Goal: Navigation & Orientation: Find specific page/section

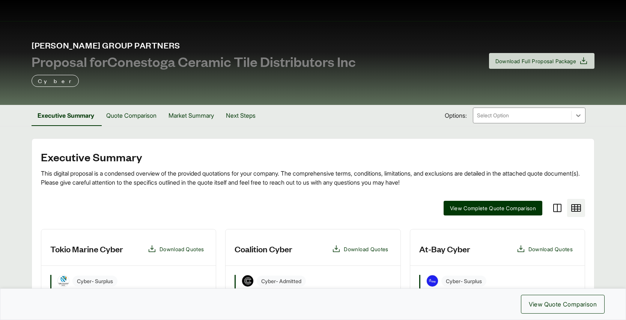
click at [107, 43] on span "[PERSON_NAME] Group Partners" at bounding box center [194, 44] width 324 height 11
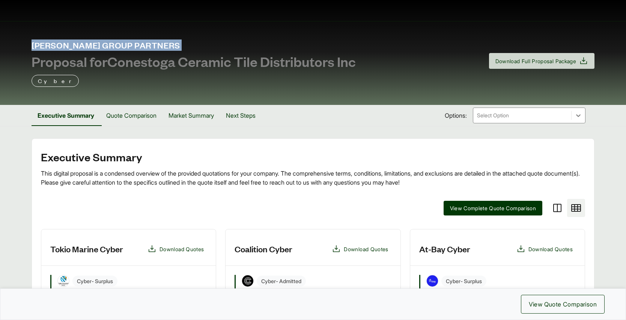
click at [107, 43] on span "[PERSON_NAME] Group Partners" at bounding box center [194, 44] width 324 height 11
click at [32, 47] on span "[PERSON_NAME] Group Partners" at bounding box center [194, 44] width 324 height 11
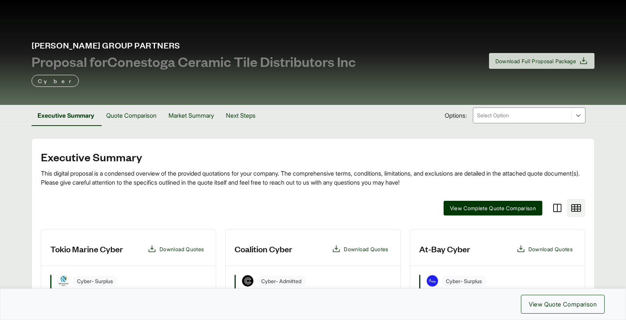
click at [144, 89] on div "[PERSON_NAME] Group Partners Proposal for Conestoga Ceramic Tile Distributors I…" at bounding box center [313, 63] width 626 height 84
click at [111, 45] on span "[PERSON_NAME] Group Partners" at bounding box center [194, 44] width 324 height 11
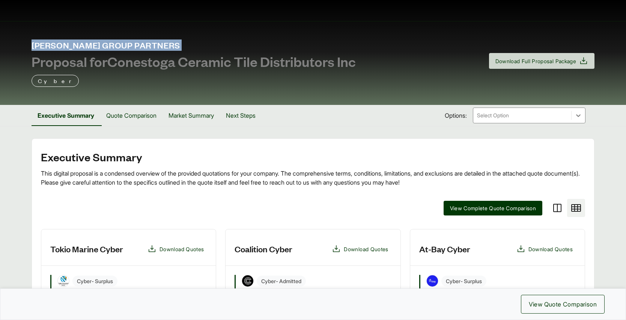
click at [111, 45] on span "[PERSON_NAME] Group Partners" at bounding box center [194, 44] width 324 height 11
click at [91, 41] on span "[PERSON_NAME] Group Partners" at bounding box center [194, 44] width 324 height 11
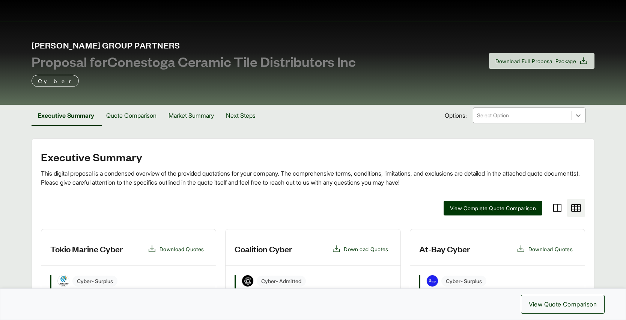
drag, startPoint x: 86, startPoint y: 29, endPoint x: 45, endPoint y: 24, distance: 41.2
click at [45, 24] on div "[PERSON_NAME] Group Partners Proposal for Conestoga Ceramic Tile Distributors I…" at bounding box center [313, 63] width 626 height 84
click at [48, 44] on span "[PERSON_NAME] Group Partners" at bounding box center [194, 44] width 324 height 11
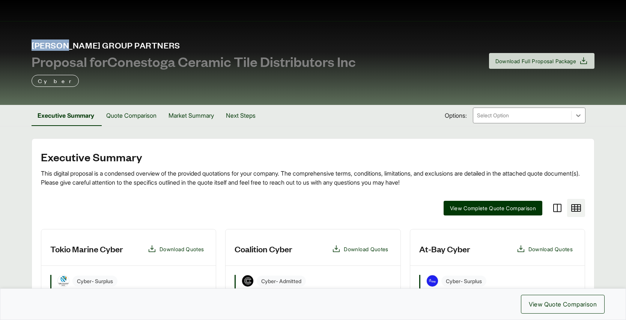
click at [48, 44] on span "[PERSON_NAME] Group Partners" at bounding box center [194, 44] width 324 height 11
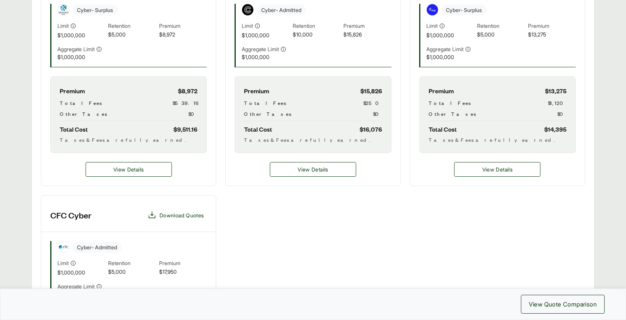
scroll to position [312, 0]
